Goal: Find specific page/section

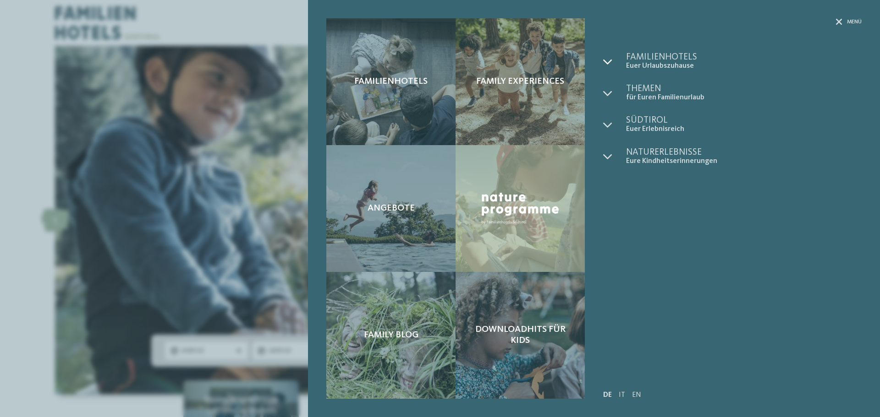
click at [613, 56] on div at bounding box center [614, 62] width 23 height 18
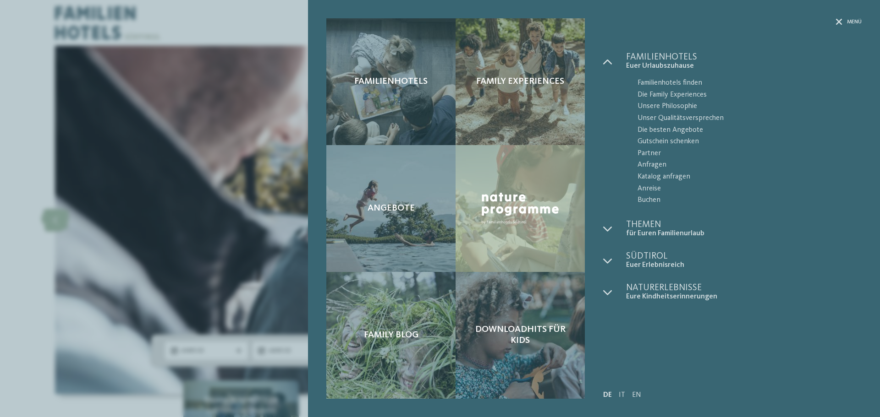
drag, startPoint x: 654, startPoint y: 85, endPoint x: 610, endPoint y: 94, distance: 44.9
click at [654, 85] on span "Familienhotels finden" at bounding box center [749, 83] width 224 height 12
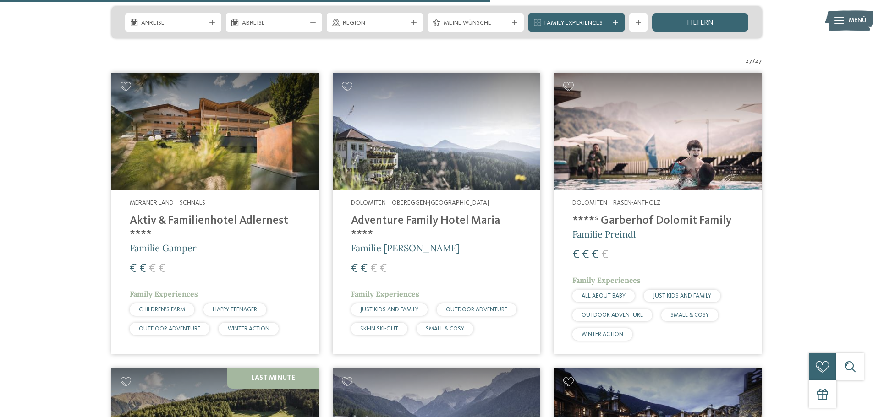
scroll to position [1741, 0]
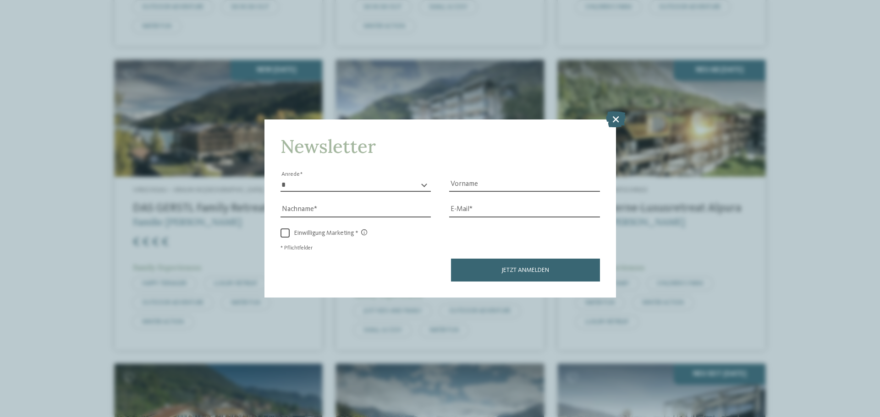
click at [605, 120] on div "Newsletter * **** **** ******* ****** Anrede Vorname Nachname E-Mail Link Link" at bounding box center [439, 209] width 351 height 178
click at [608, 121] on icon at bounding box center [616, 119] width 20 height 16
